Goal: Complete application form: Complete application form

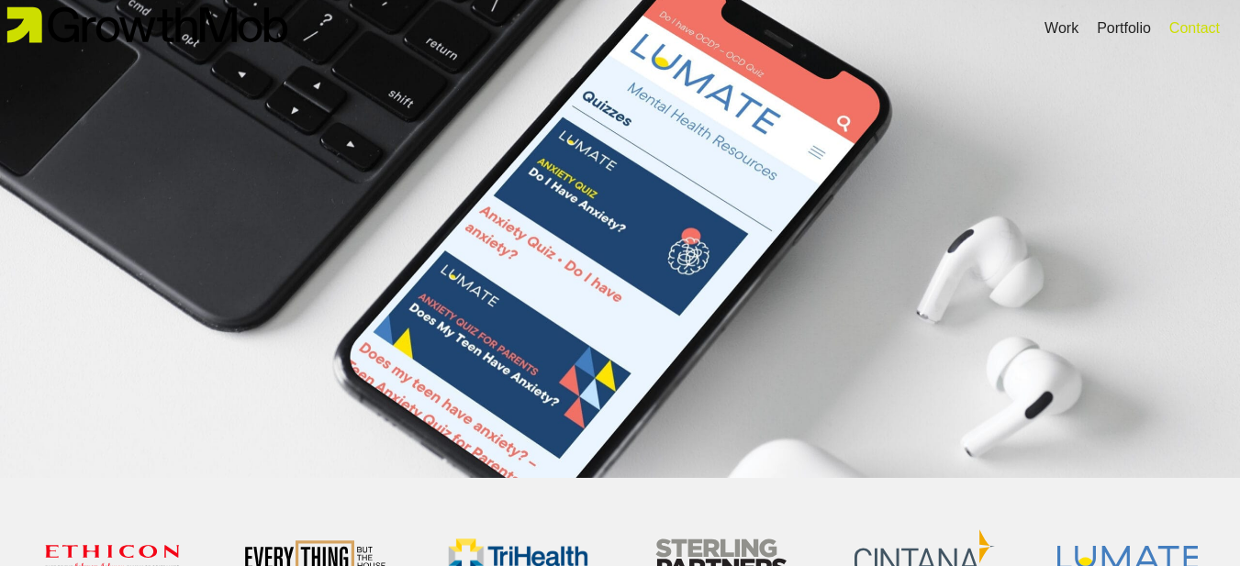
click at [1192, 25] on div "Contact" at bounding box center [1194, 28] width 50 height 22
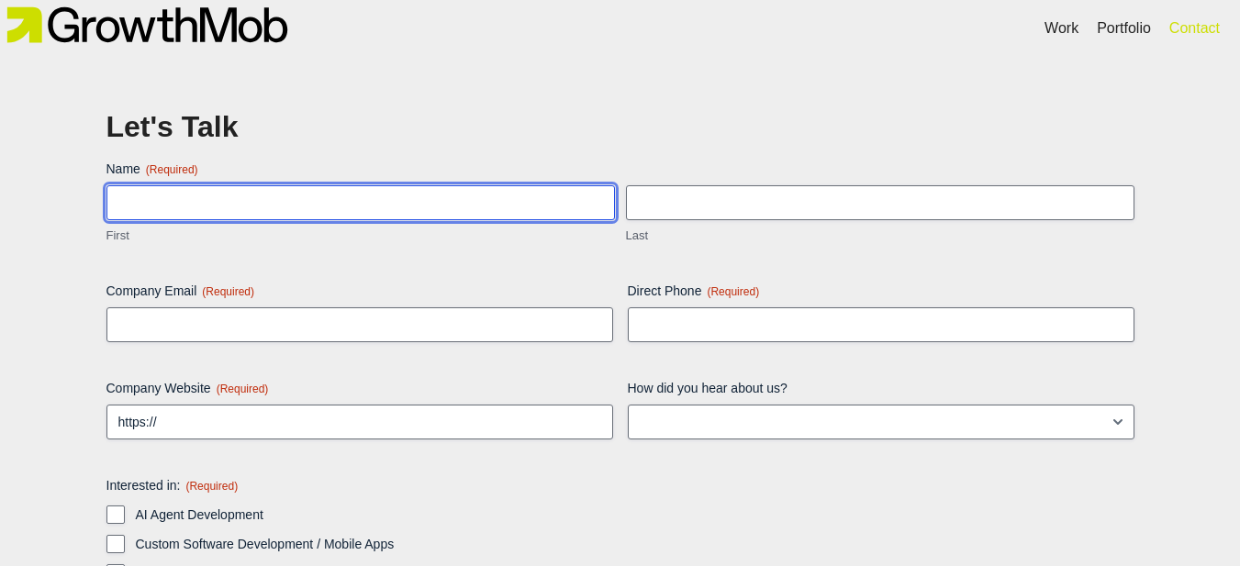
click at [227, 204] on input "First" at bounding box center [360, 202] width 508 height 35
type input "[PERSON_NAME]"
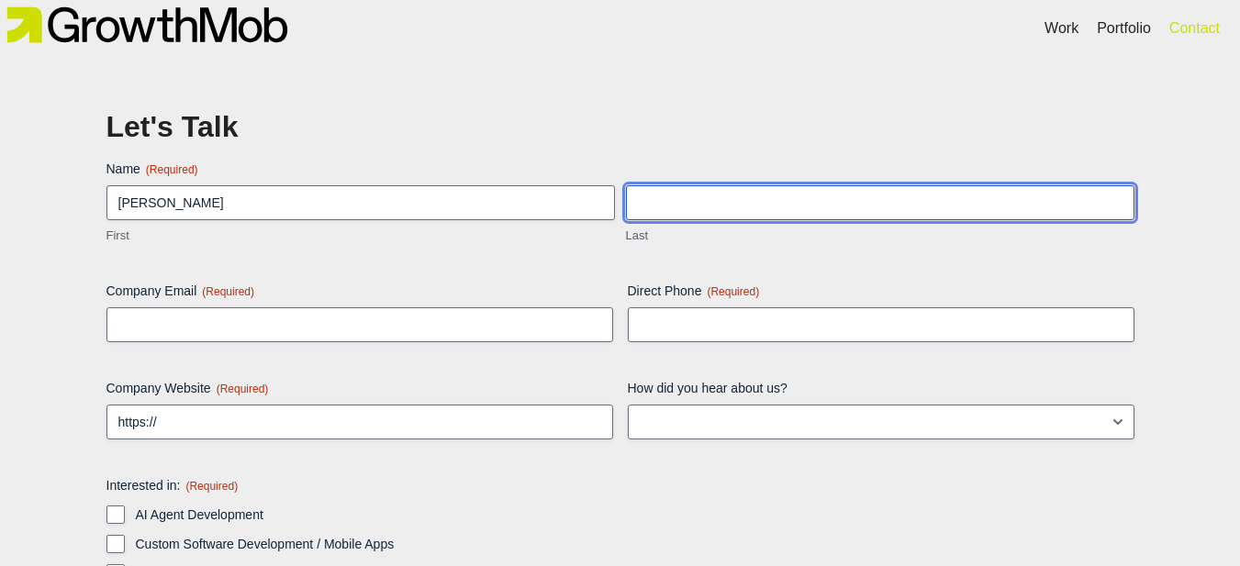
click at [678, 218] on input "Last" at bounding box center [880, 202] width 508 height 35
type input "Damak"
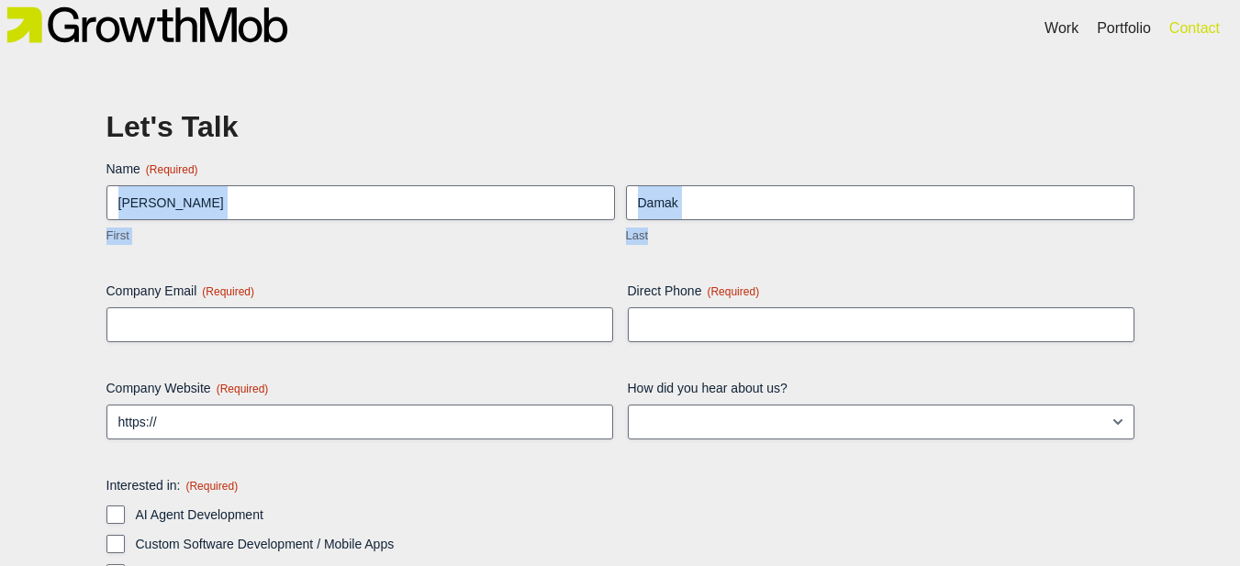
drag, startPoint x: 717, startPoint y: 210, endPoint x: 565, endPoint y: 186, distance: 153.3
click at [561, 185] on div "Bobby First Damak Last" at bounding box center [620, 215] width 1039 height 60
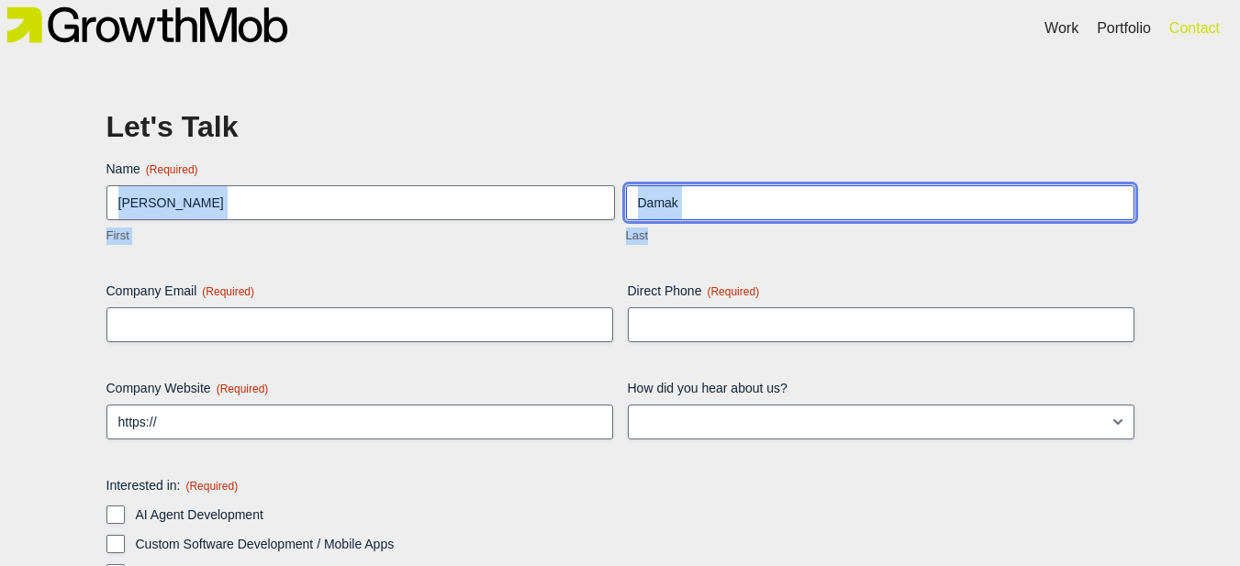
click at [730, 203] on input "Damak" at bounding box center [880, 202] width 508 height 35
click at [709, 214] on input "Last" at bounding box center [880, 202] width 508 height 35
type input "[PERSON_NAME]"
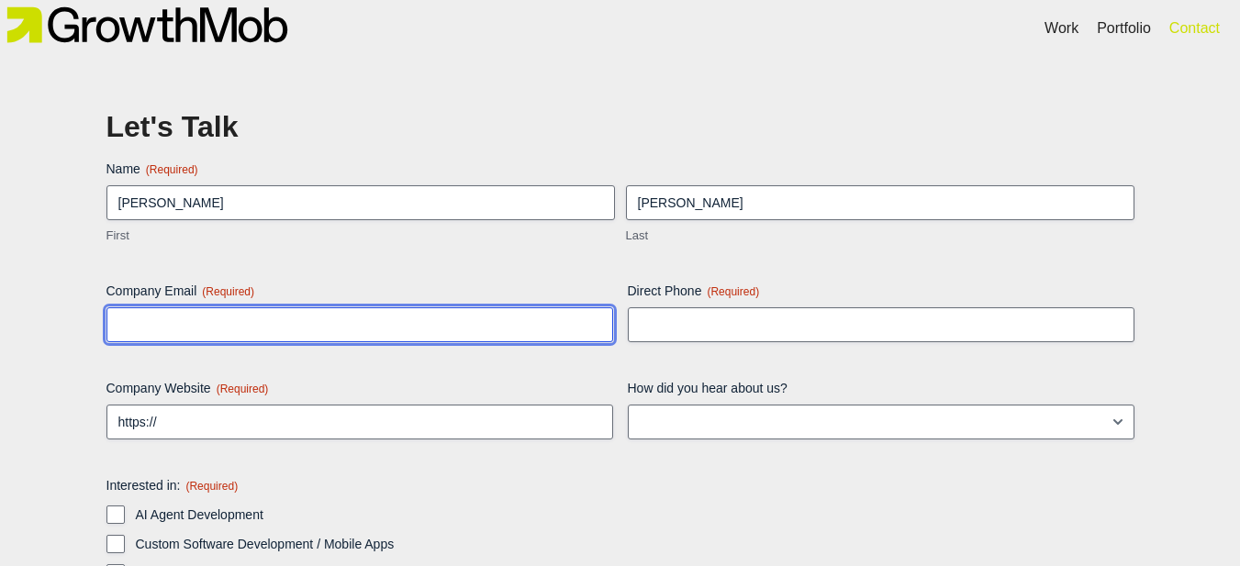
click at [497, 318] on input "Company Email (Required)" at bounding box center [359, 324] width 506 height 35
click at [329, 339] on input "Company Email (Required)" at bounding box center [359, 324] width 506 height 35
click at [329, 338] on input "Company Email (Required)" at bounding box center [359, 324] width 506 height 35
paste input "[PERSON_NAME][EMAIL_ADDRESS][DOMAIN_NAME]"
type input "[PERSON_NAME][EMAIL_ADDRESS][DOMAIN_NAME]"
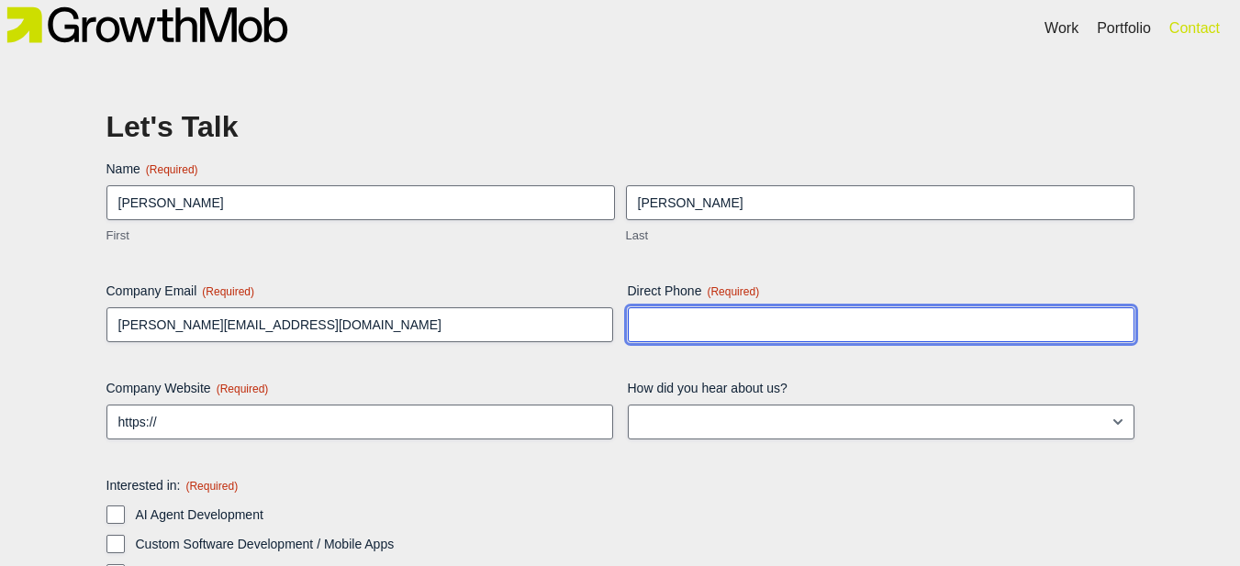
click at [752, 311] on input "Direct Phone (Required)" at bounding box center [881, 324] width 506 height 35
paste input ""I see GrowthMob empowers clients through innovative partnerships and collabora…"
type input ""I see GrowthMob empowers clients through innovative partnerships and collabora…"
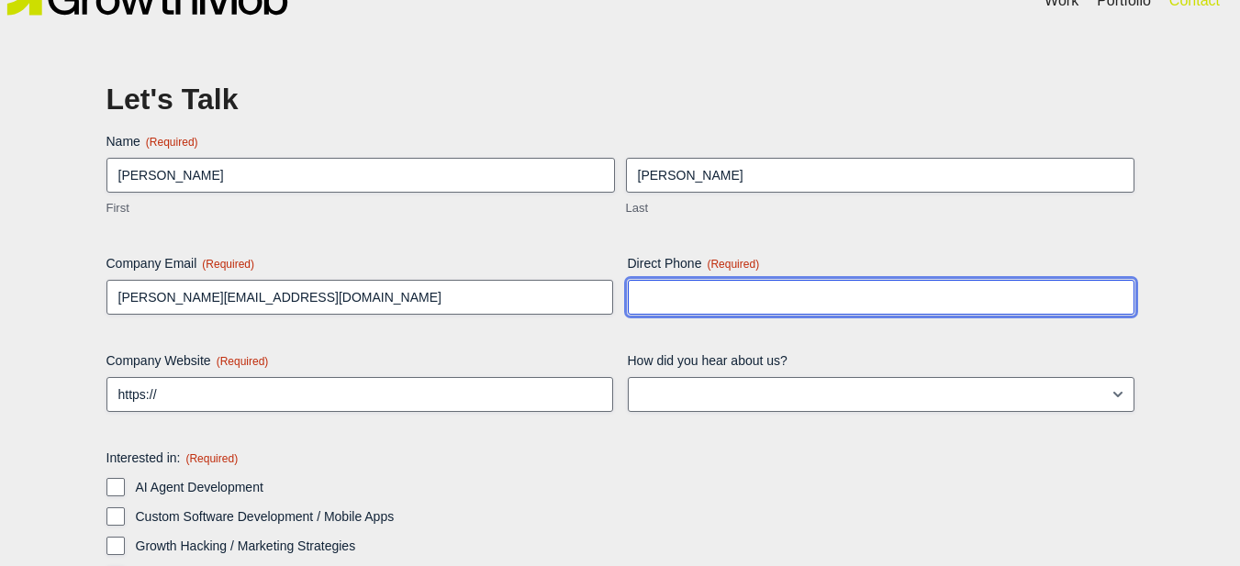
scroll to position [17, 0]
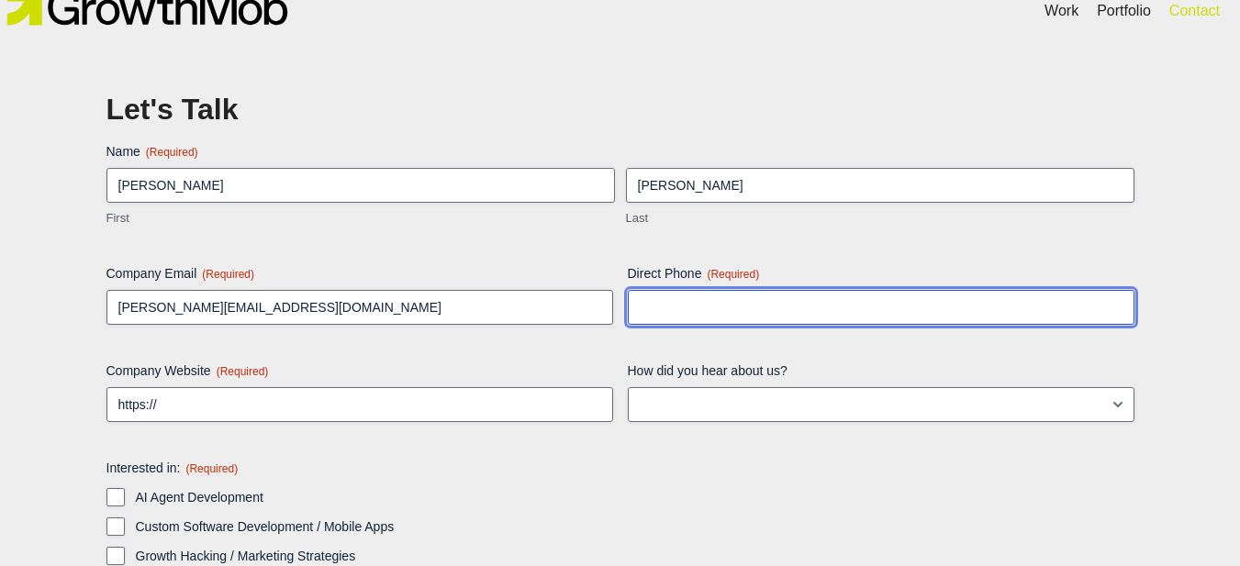
click at [651, 297] on input "Direct Phone (Required)" at bounding box center [881, 307] width 506 height 35
click at [662, 305] on input "Direct Phone (Required)" at bounding box center [881, 307] width 506 height 35
paste input "‪[PHONE_NUMBER]‬"
click at [655, 306] on input "‪[PHONE_NUMBER]‬" at bounding box center [881, 307] width 506 height 35
type input "‪7274342236‬"
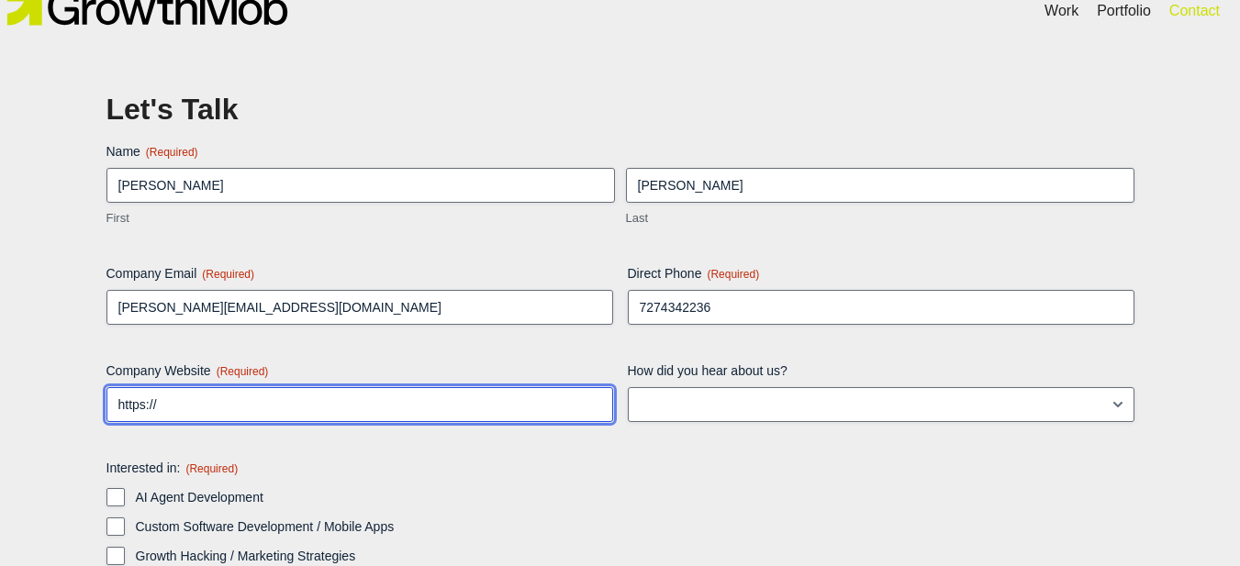
click at [465, 406] on input "https://" at bounding box center [359, 404] width 506 height 35
drag, startPoint x: 297, startPoint y: 414, endPoint x: 0, endPoint y: 452, distance: 299.8
click at [0, 452] on div "Let's Talk Name (Required) Bobby First Barber Last Company Email (Required) bob…" at bounding box center [620, 449] width 1240 height 821
click at [227, 417] on input "Company Website (Required)" at bounding box center [359, 404] width 506 height 35
click at [226, 417] on input "Company Website (Required)" at bounding box center [359, 404] width 506 height 35
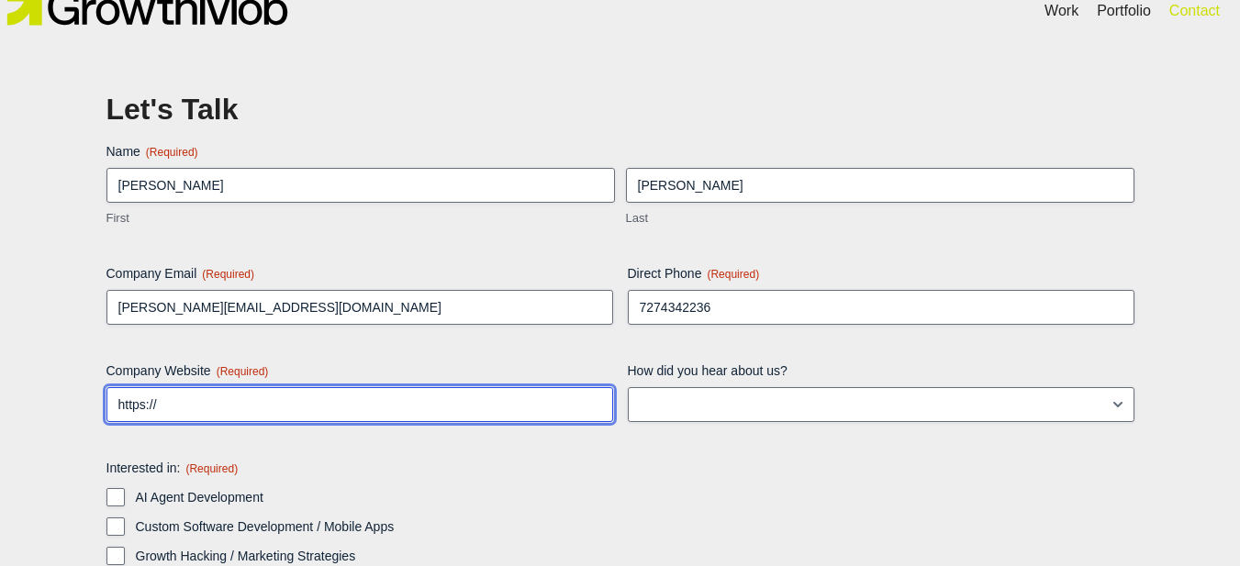
paste input "[URL][DOMAIN_NAME]"
type input "[URL][DOMAIN_NAME]"
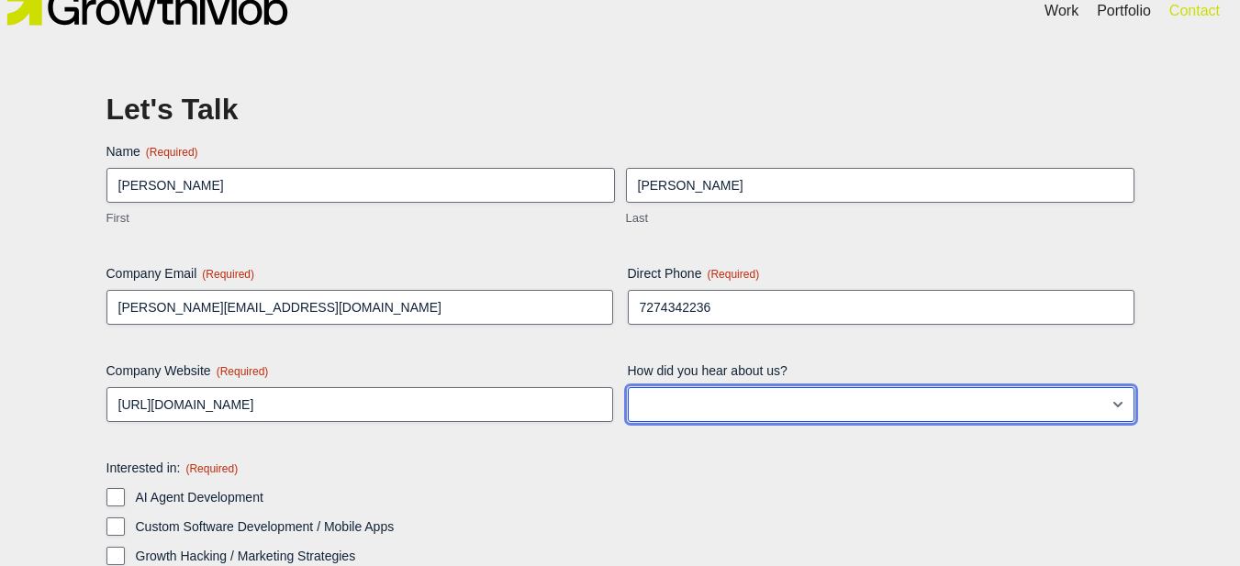
click at [677, 394] on select "LinkedIn Google Instagram Facebook TikTok Blog post/article Other" at bounding box center [881, 404] width 506 height 35
select select "LinkedIn"
click at [628, 387] on select "LinkedIn Google Instagram Facebook TikTok Blog post/article Other" at bounding box center [881, 404] width 506 height 35
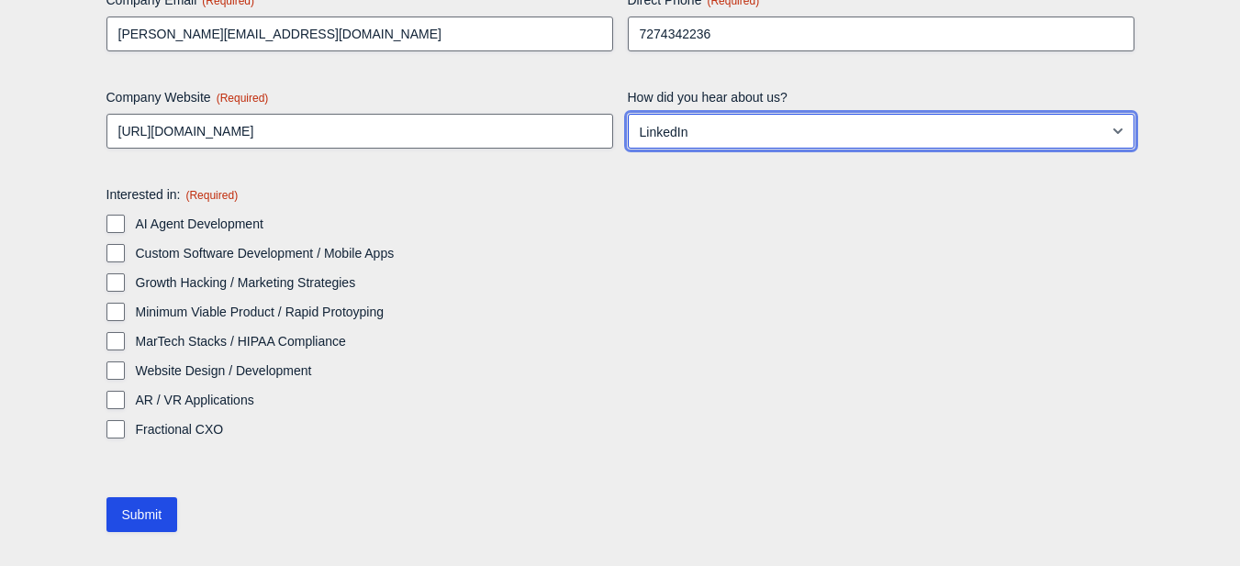
scroll to position [293, 0]
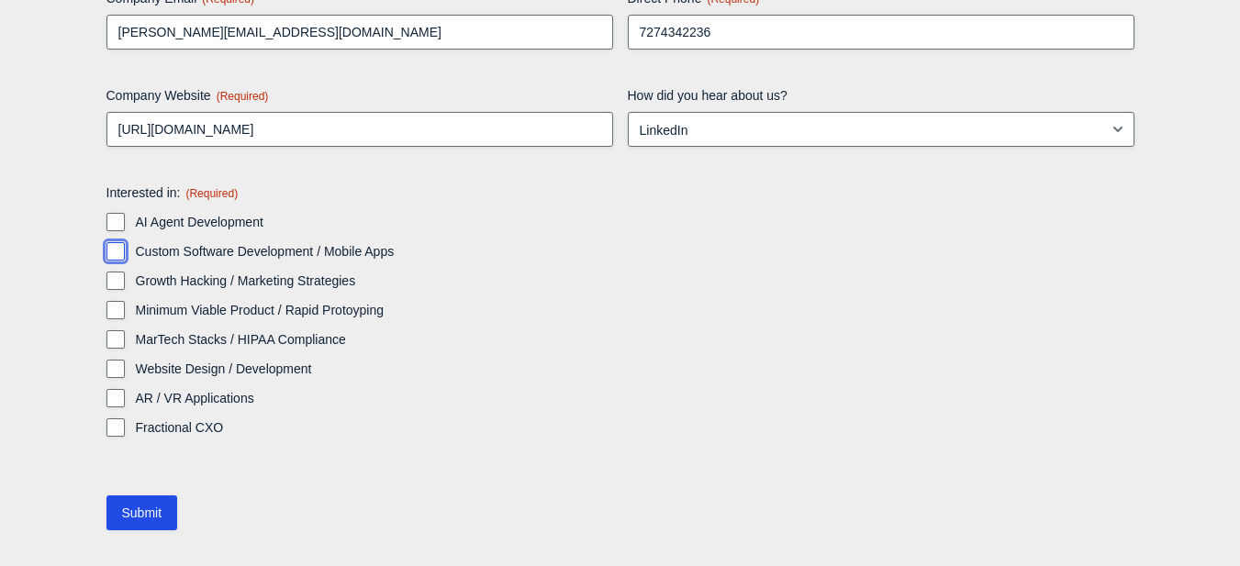
click at [116, 249] on input "Custom Software Development / Mobile Apps" at bounding box center [115, 251] width 18 height 18
checkbox input "true"
click at [137, 519] on input "Submit" at bounding box center [142, 512] width 72 height 35
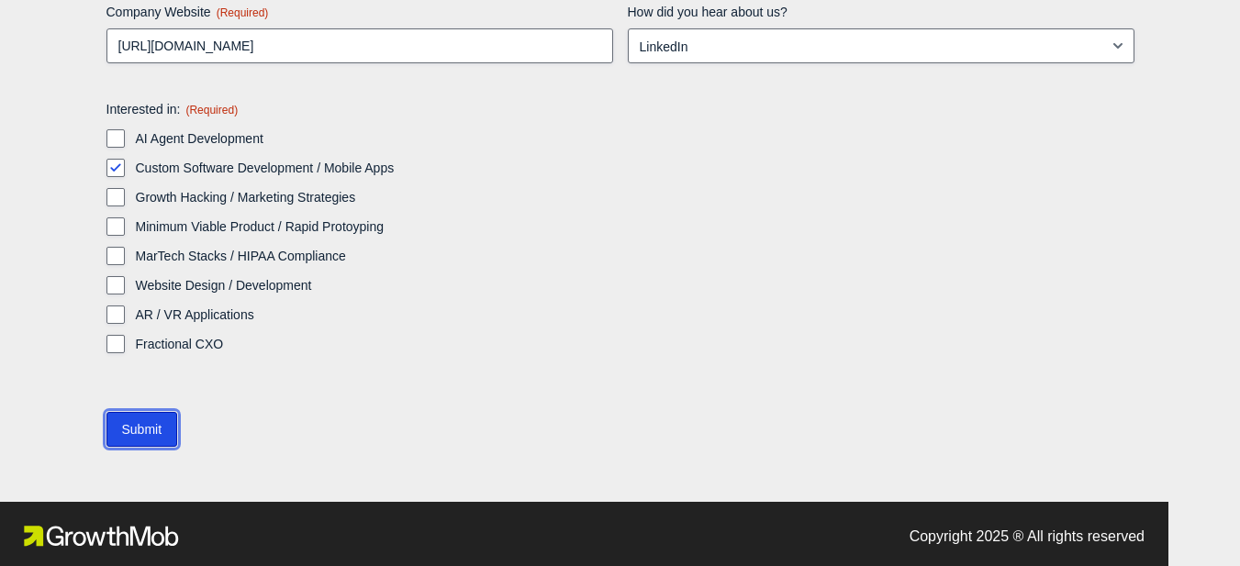
scroll to position [384, 0]
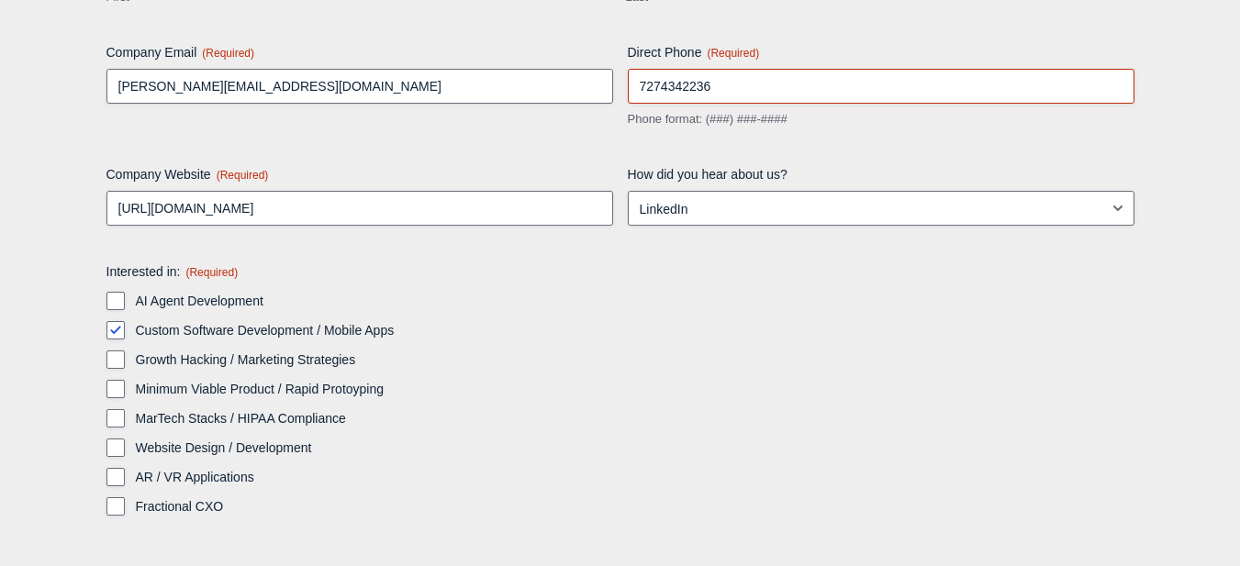
scroll to position [228, 0]
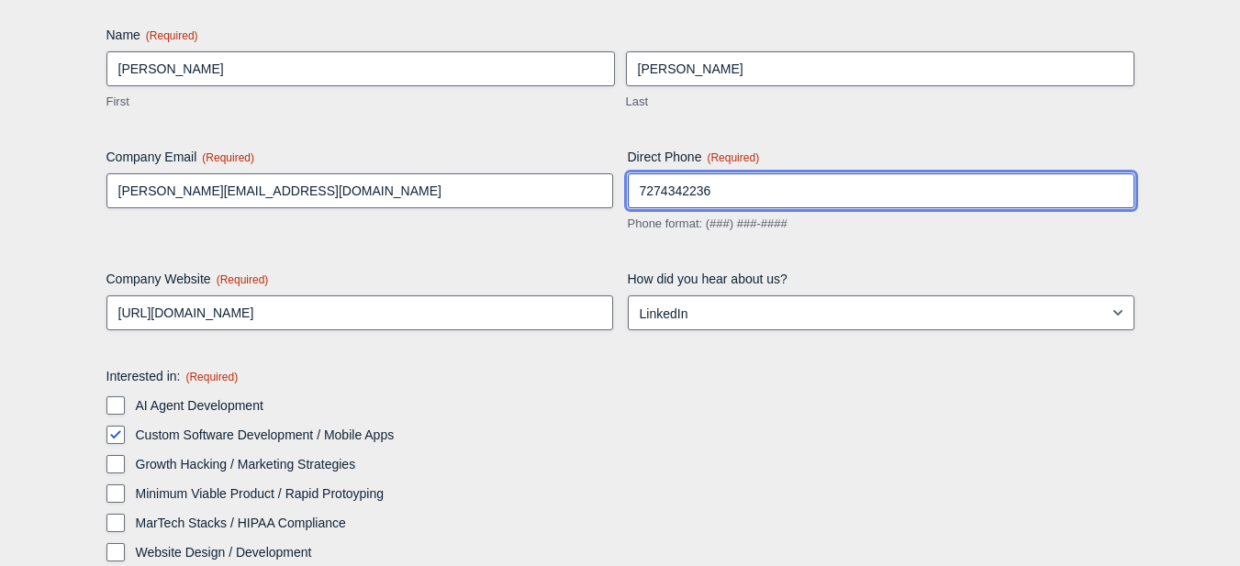
click at [660, 188] on input "‪7274342236‬" at bounding box center [881, 190] width 506 height 35
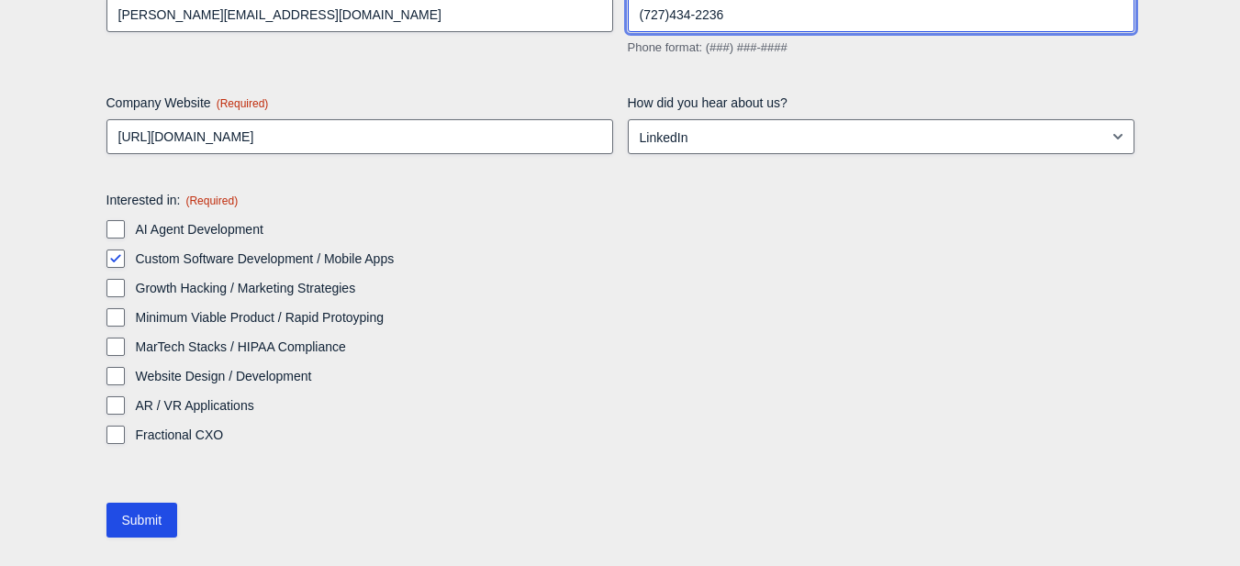
scroll to position [411, 0]
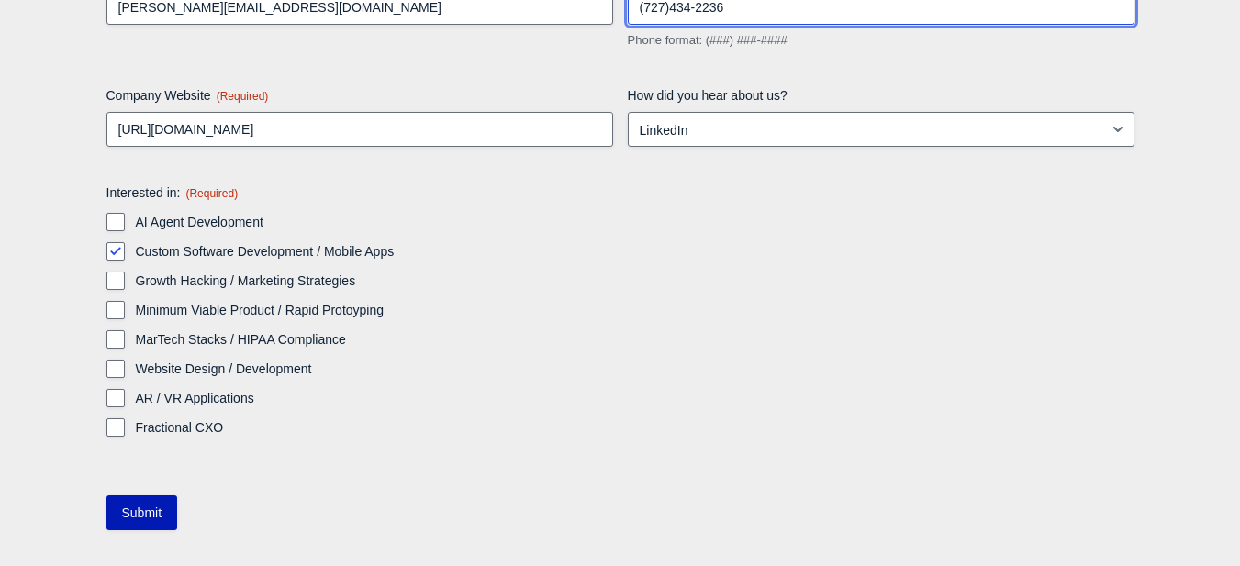
type input "(‪727)434-2236‬"
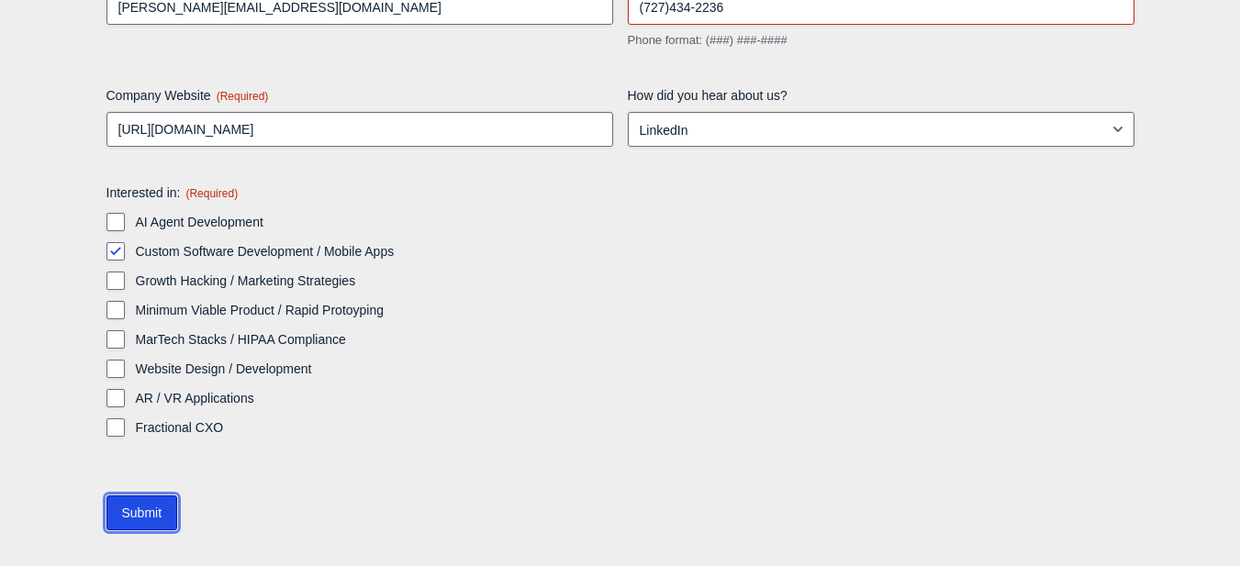
click at [130, 511] on input "Submit" at bounding box center [142, 512] width 72 height 35
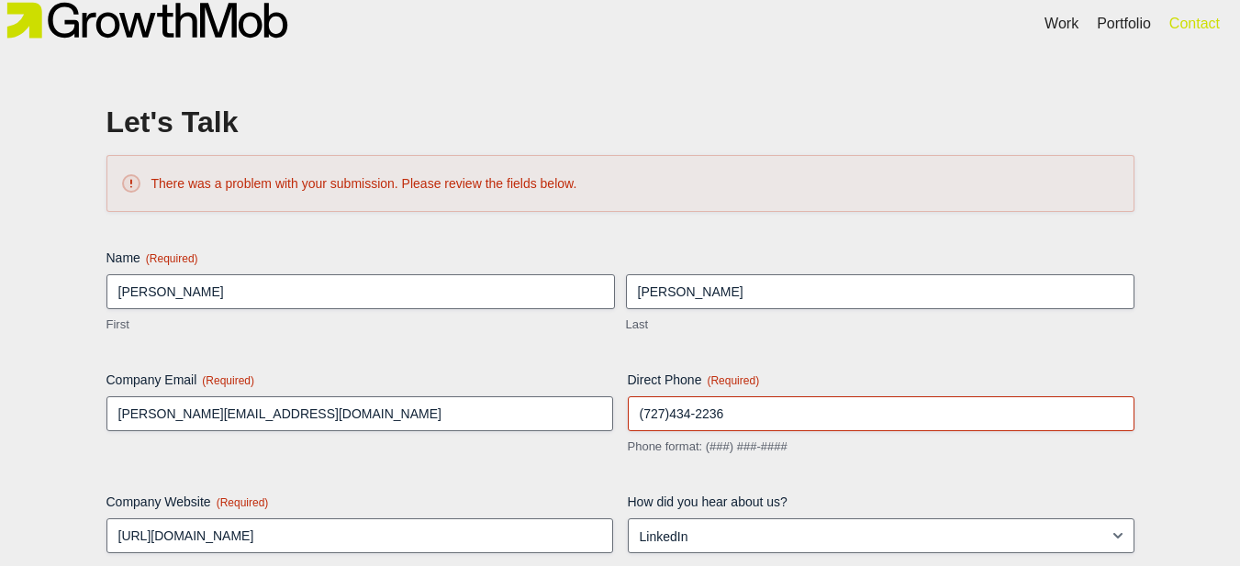
scroll to position [0, 0]
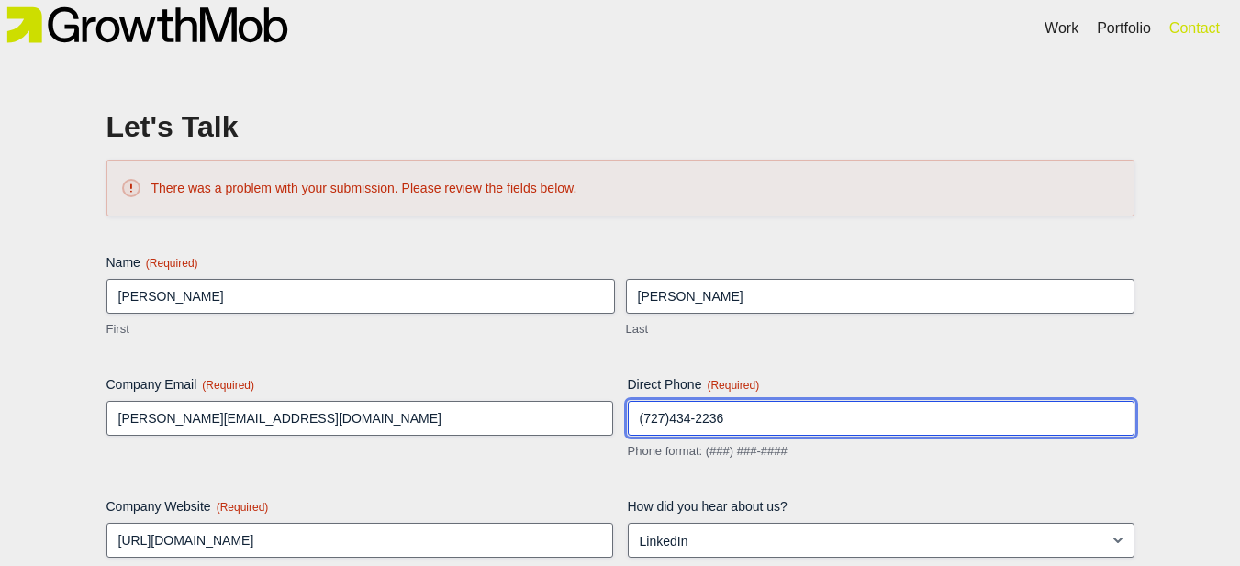
click at [669, 412] on input "(‪727)434-2236‬" at bounding box center [881, 418] width 506 height 35
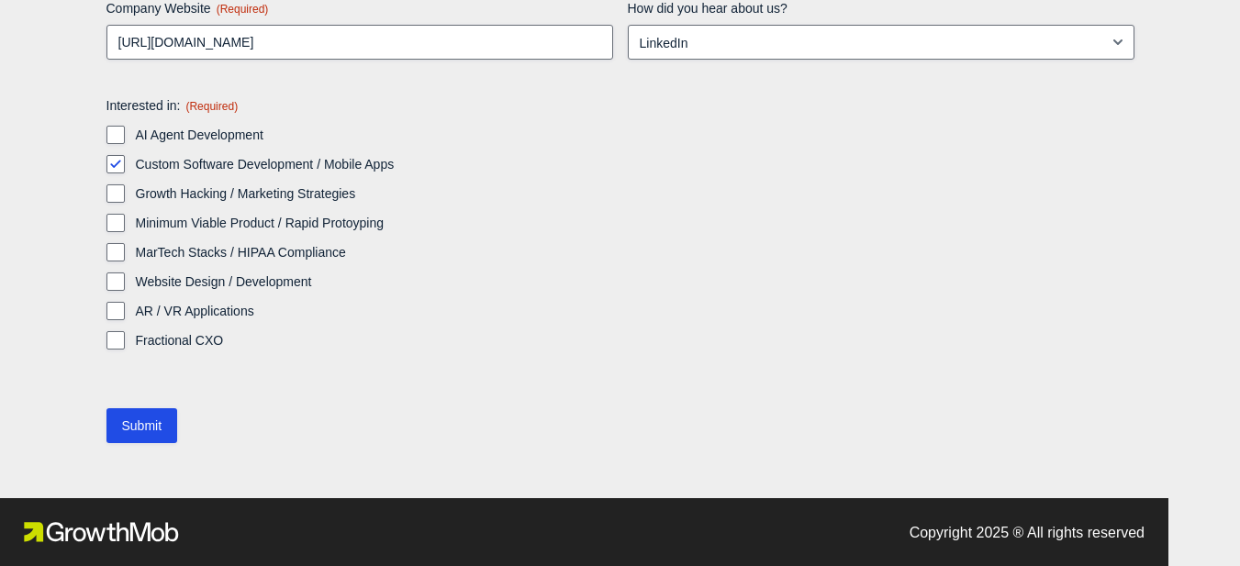
scroll to position [503, 0]
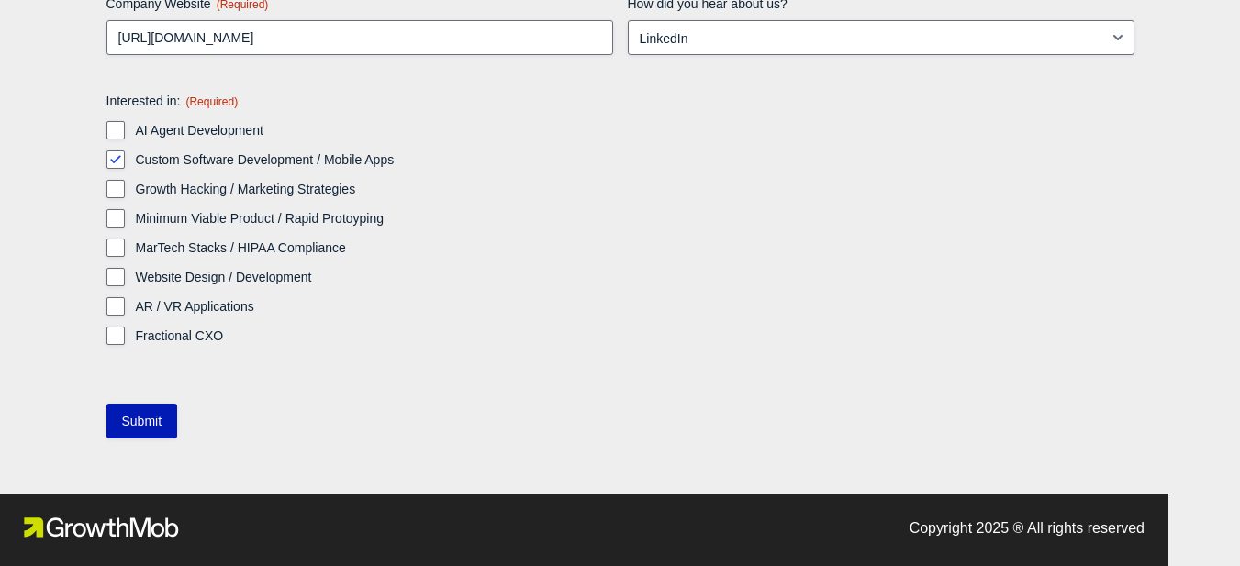
type input "(‪727) 434-2236‬"
click at [128, 404] on input "Submit" at bounding box center [142, 421] width 72 height 35
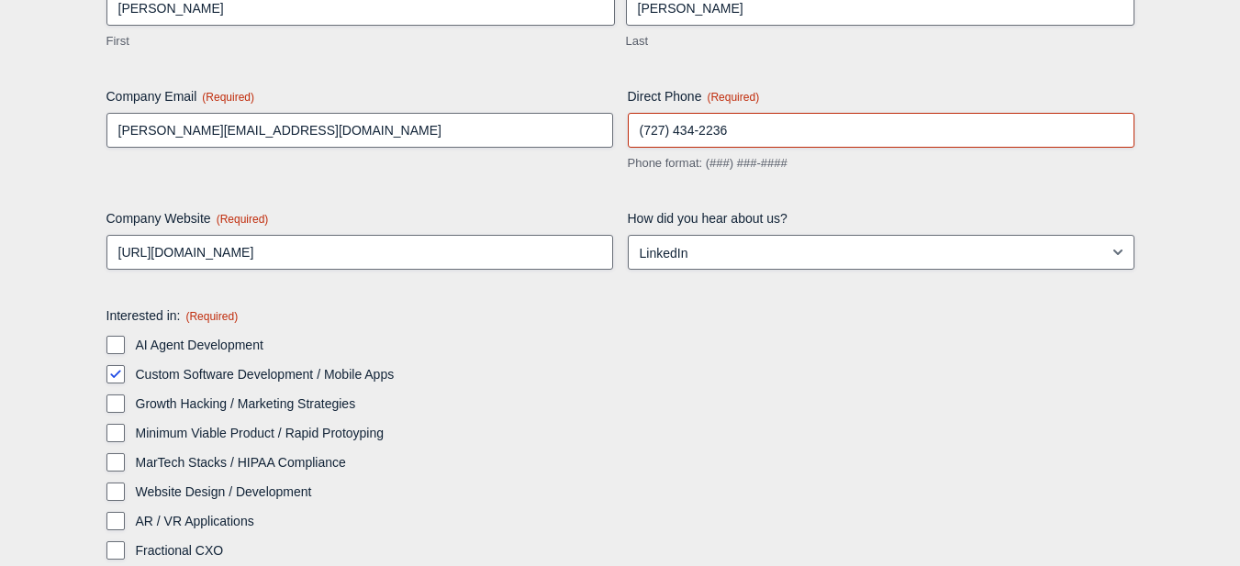
scroll to position [228, 0]
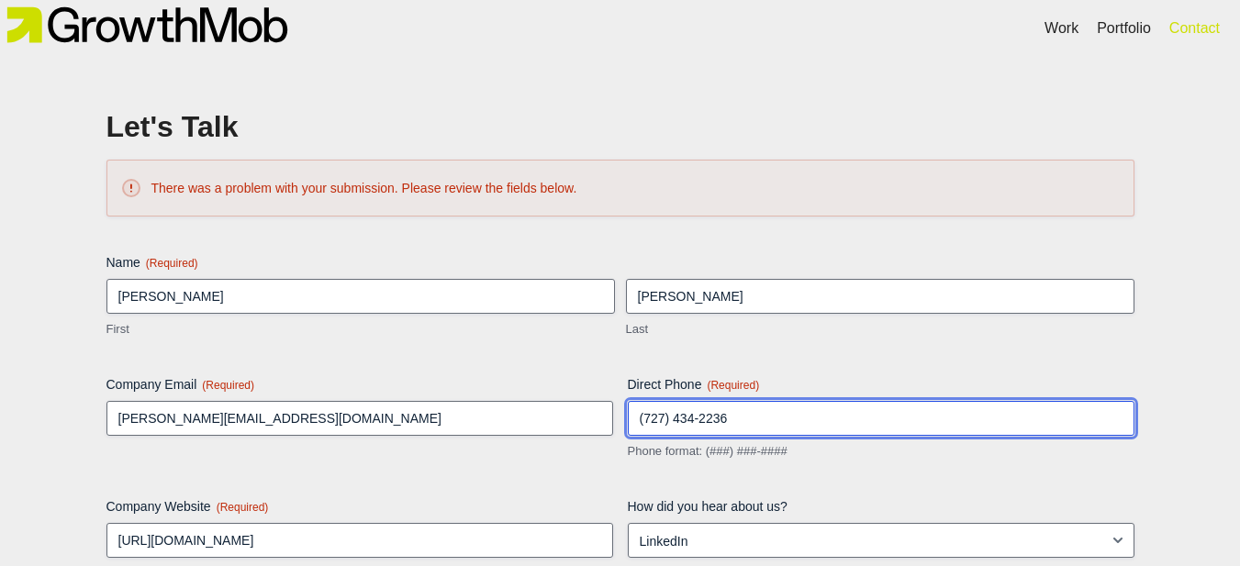
drag, startPoint x: 754, startPoint y: 413, endPoint x: 403, endPoint y: 431, distance: 351.9
click at [403, 431] on div "Name (Required) [PERSON_NAME] First [PERSON_NAME] Last Company Email (Required)…" at bounding box center [620, 568] width 1028 height 631
paste input "[URL][DOMAIN_NAME]"
type input "[URL][DOMAIN_NAME]"
drag, startPoint x: 585, startPoint y: 392, endPoint x: 717, endPoint y: 436, distance: 138.4
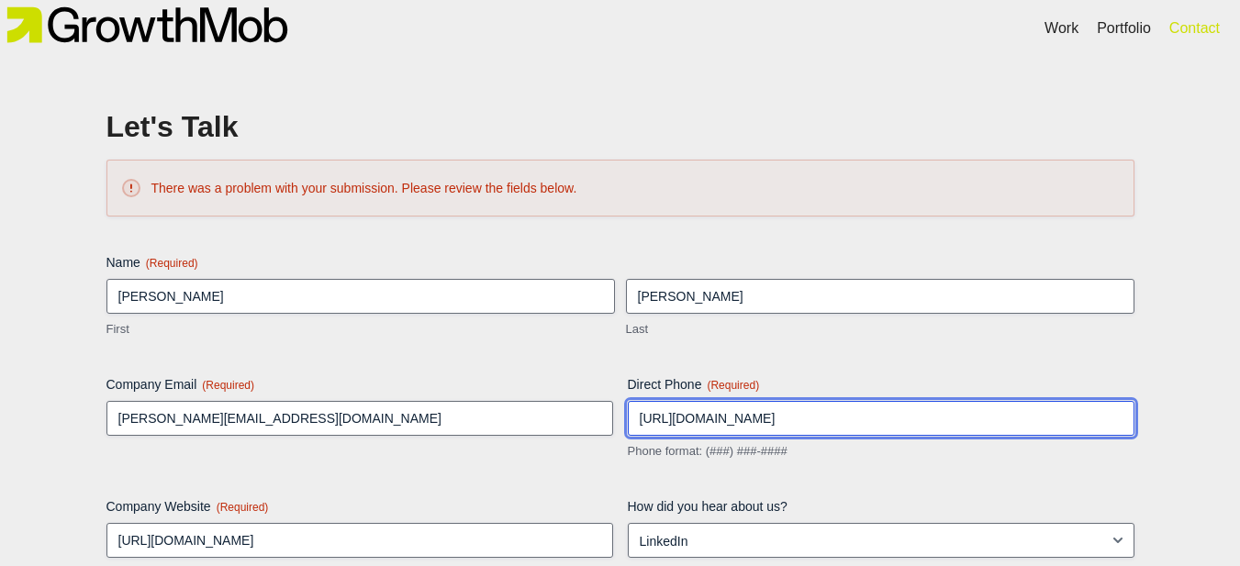
click at [468, 411] on div "Name (Required) [PERSON_NAME] First [PERSON_NAME] Last Company Email (Required)…" at bounding box center [620, 568] width 1028 height 631
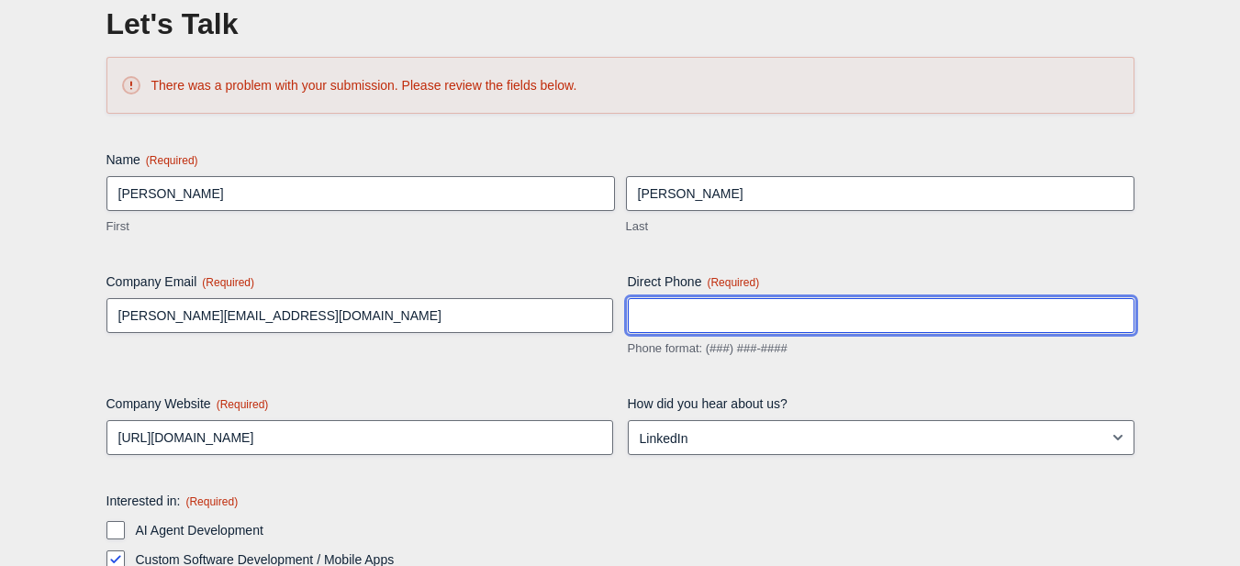
scroll to position [92, 0]
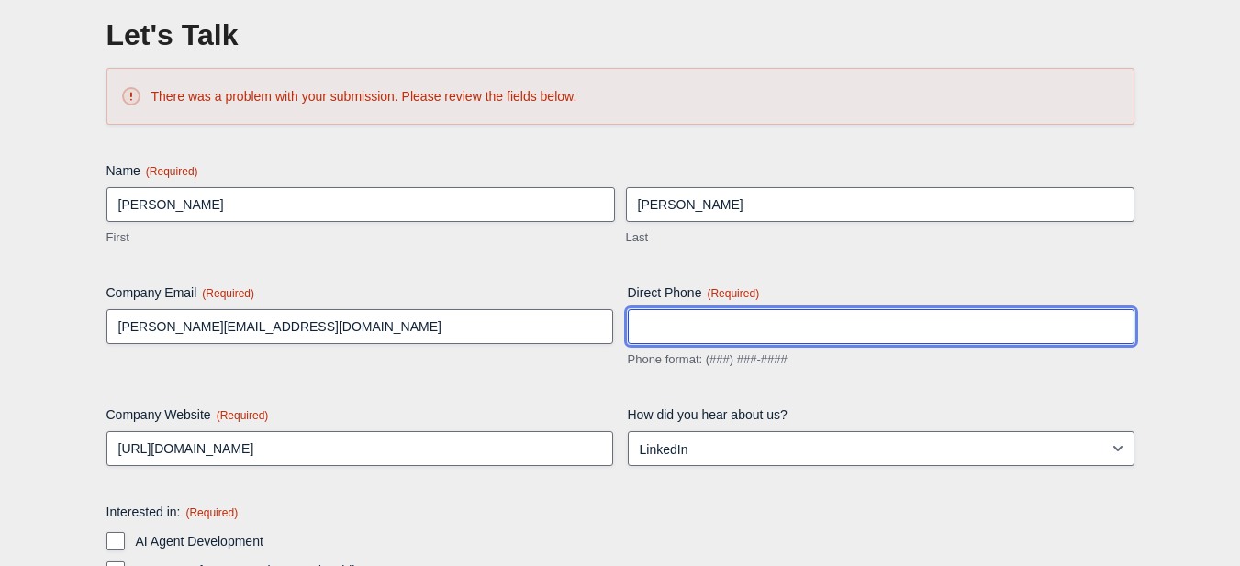
paste input "‪[PHONE_NUMBER]‬"
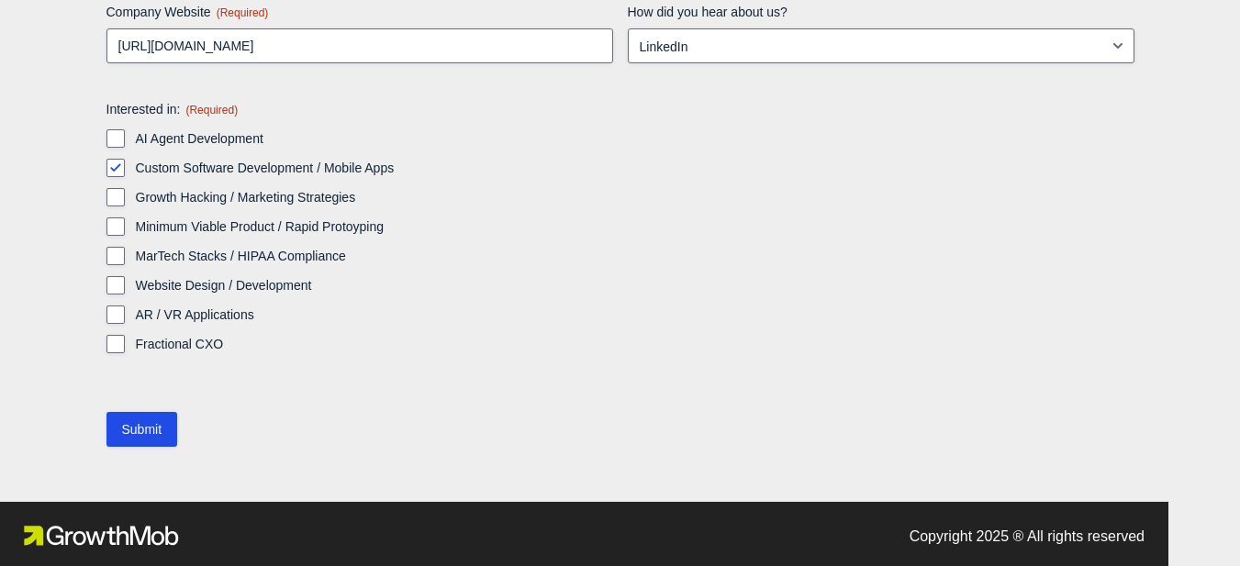
scroll to position [503, 0]
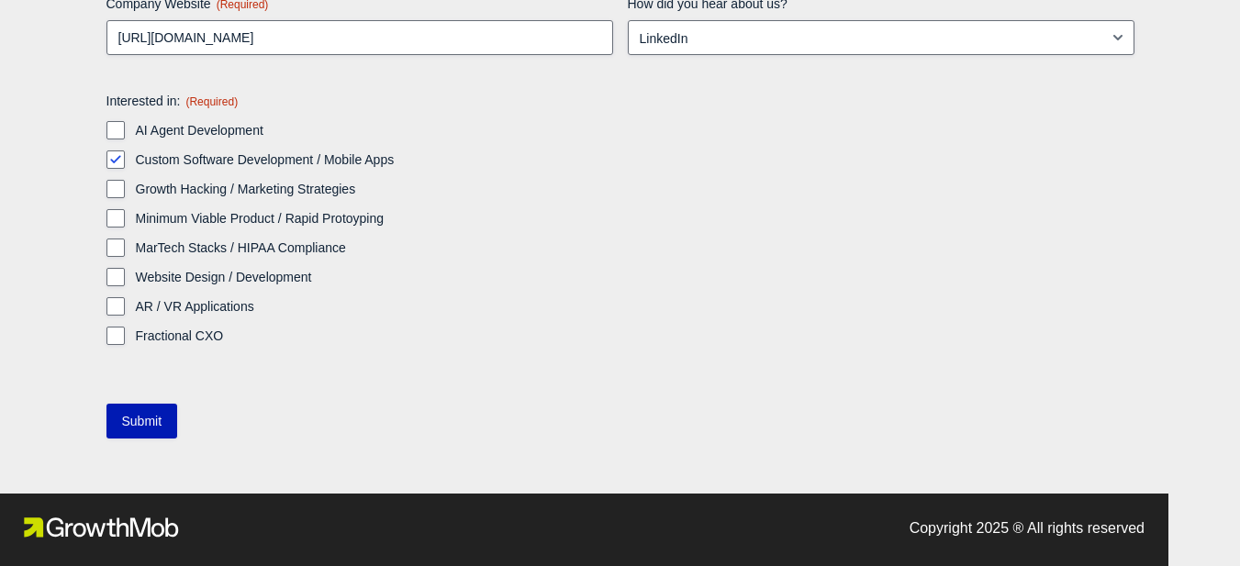
type input "‪[PHONE_NUMBER]‬"
click at [157, 411] on input "Submit" at bounding box center [142, 421] width 72 height 35
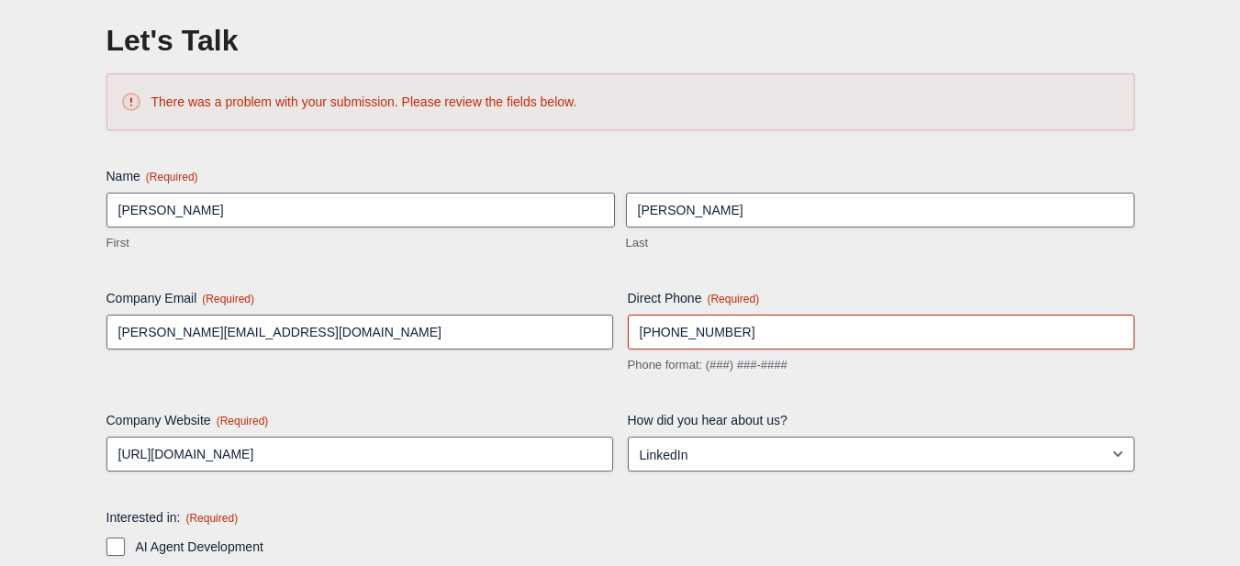
scroll to position [44, 0]
